Goal: Task Accomplishment & Management: Use online tool/utility

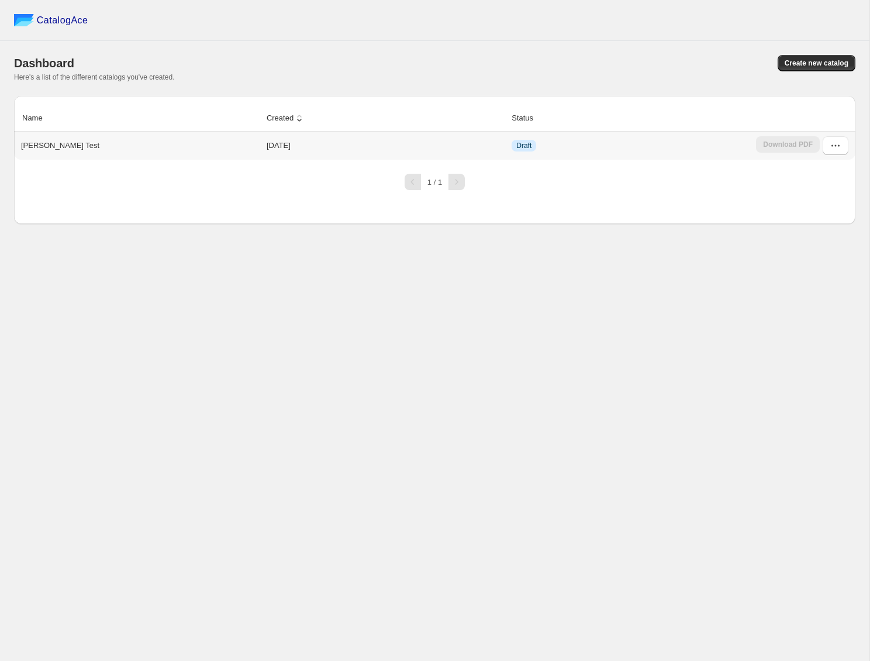
click at [63, 150] on div "[PERSON_NAME] Test" at bounding box center [137, 143] width 243 height 16
click at [836, 146] on icon "button" at bounding box center [835, 146] width 12 height 12
click at [821, 232] on span "Edit" at bounding box center [823, 232] width 60 height 12
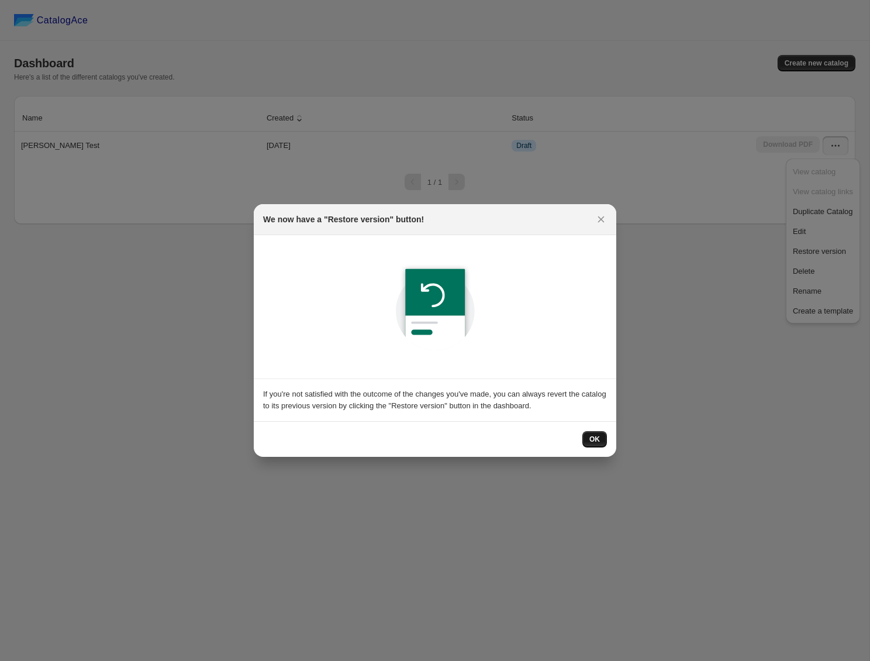
drag, startPoint x: 599, startPoint y: 428, endPoint x: 597, endPoint y: 435, distance: 7.2
click at [597, 432] on div "OK" at bounding box center [435, 439] width 362 height 36
click at [597, 435] on span "OK" at bounding box center [594, 438] width 11 height 9
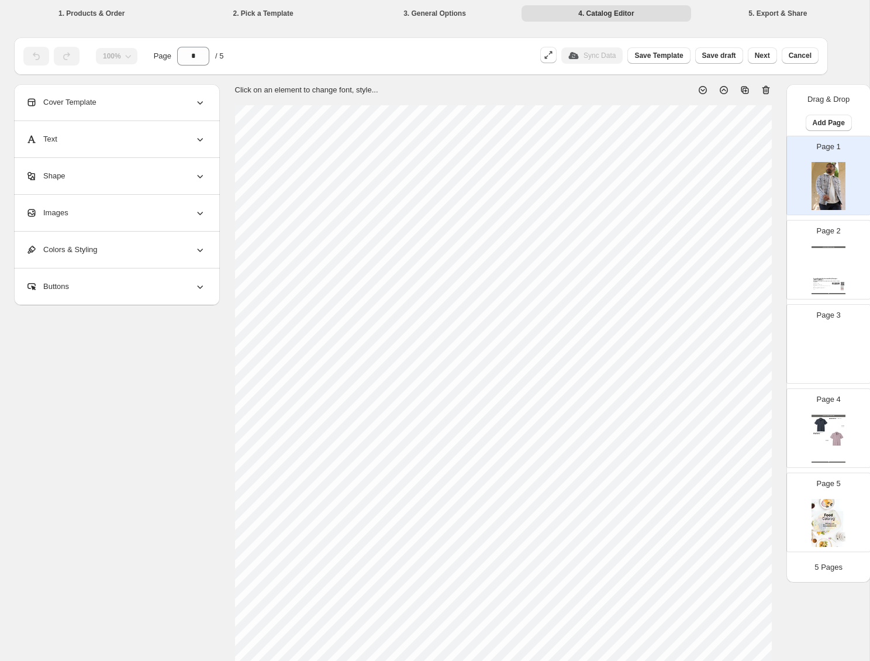
click at [54, 506] on div "**********" at bounding box center [434, 441] width 841 height 715
click at [801, 248] on div "Page 2 Sneaker Collection Catalog Printed Drysdale Performance Polo | Westport …" at bounding box center [824, 255] width 74 height 78
type input "*"
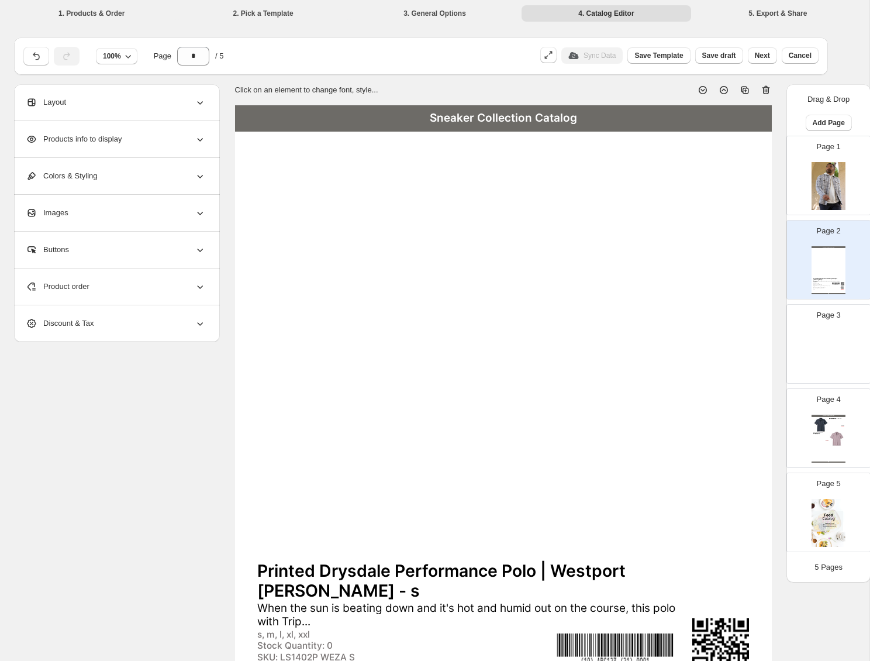
click at [137, 134] on div "Products info to display" at bounding box center [116, 139] width 180 height 36
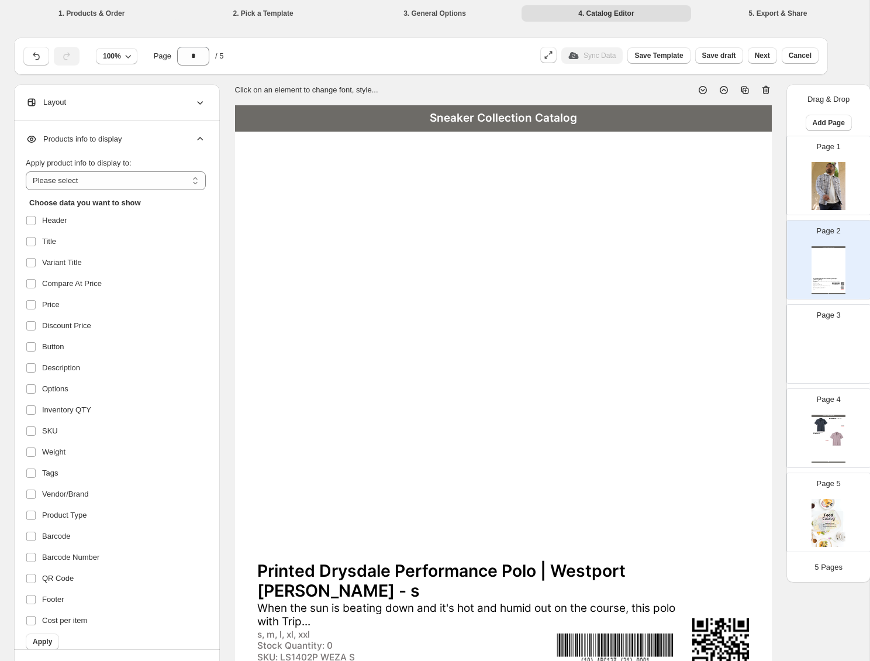
click at [140, 144] on div "Products info to display" at bounding box center [116, 139] width 180 height 36
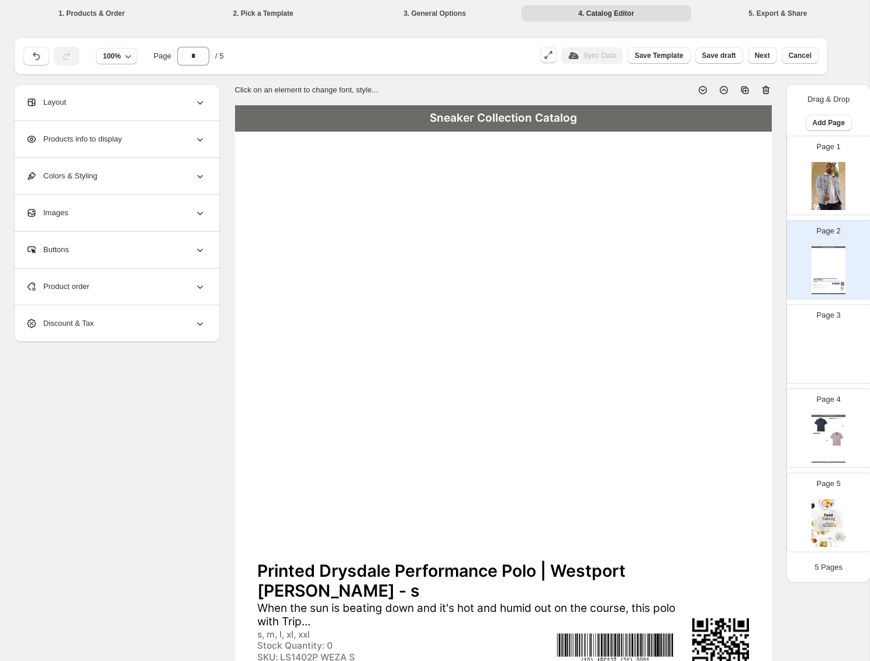
click at [144, 285] on div "Product order" at bounding box center [116, 286] width 180 height 36
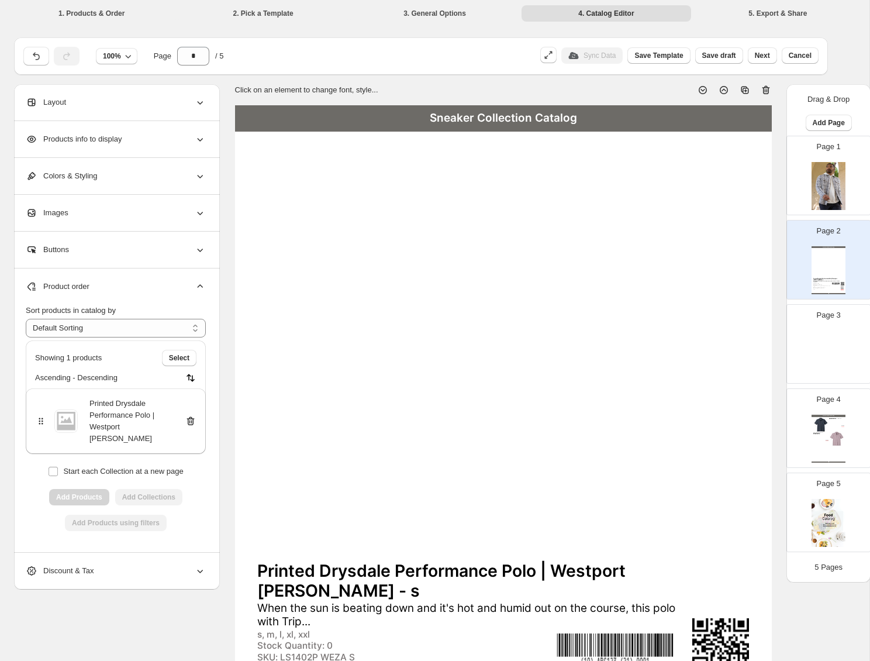
click at [405, 198] on div at bounding box center [502, 349] width 491 height 419
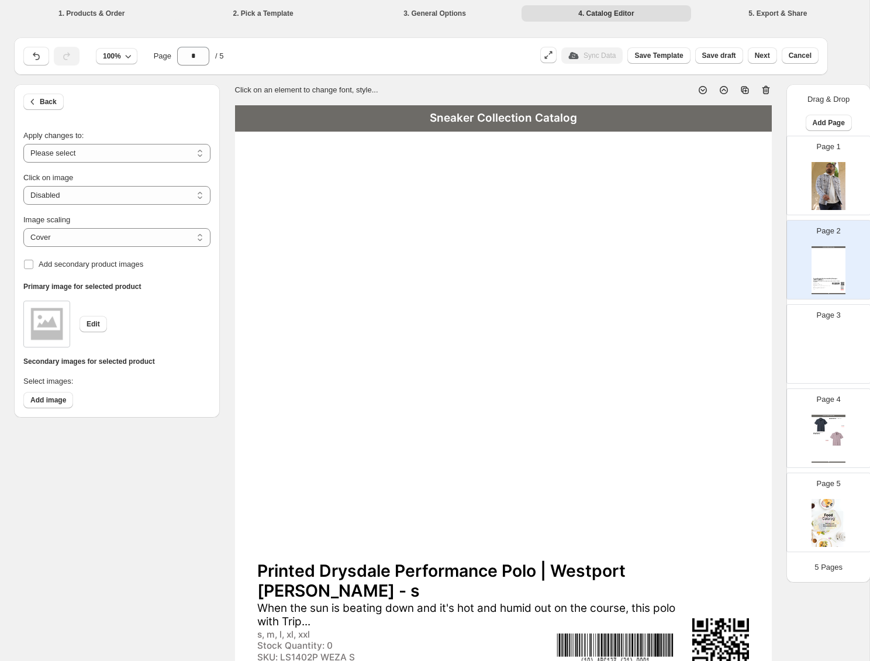
click at [423, 7] on li "3. General Options" at bounding box center [434, 13] width 169 height 16
drag, startPoint x: 423, startPoint y: 12, endPoint x: 419, endPoint y: 18, distance: 7.1
click at [423, 12] on li "3. General Options" at bounding box center [434, 13] width 169 height 16
click at [798, 54] on span "Cancel" at bounding box center [800, 55] width 23 height 9
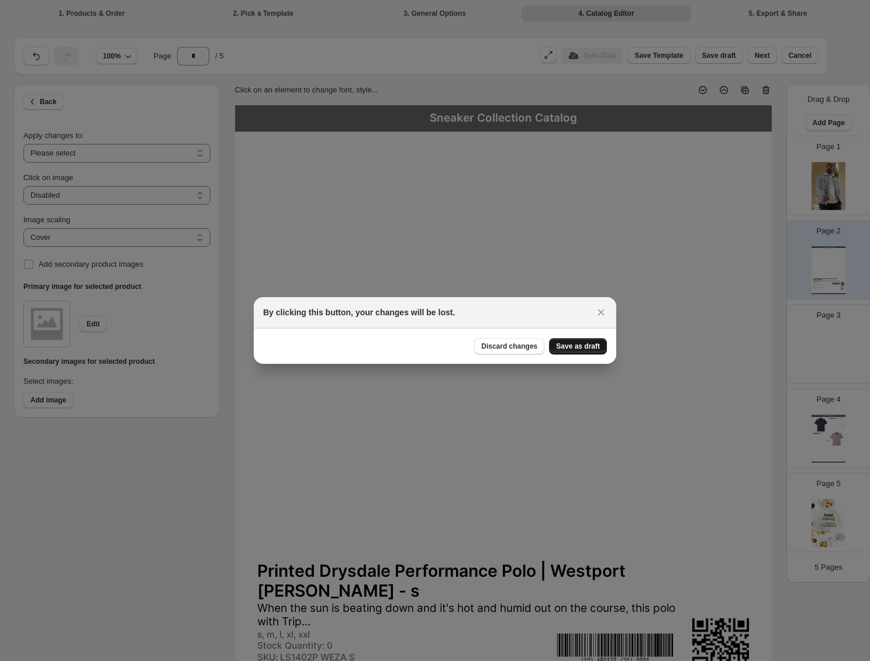
click at [585, 345] on span "Save as draft" at bounding box center [578, 345] width 44 height 9
